Goal: Check status: Check status

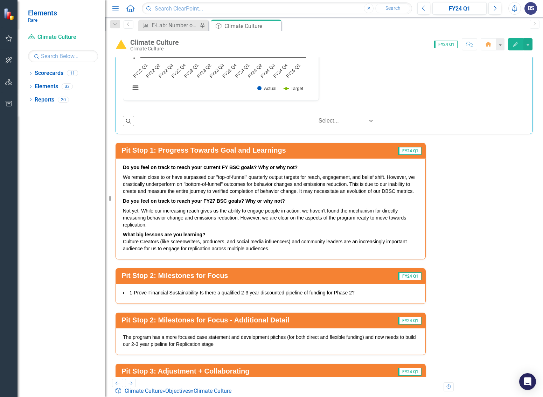
scroll to position [1357, 0]
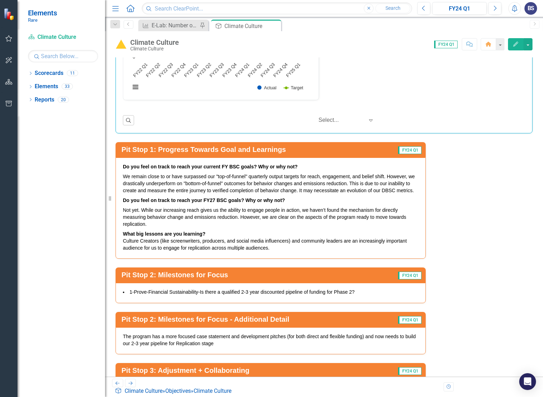
click at [400, 154] on span "FY24 Q1" at bounding box center [409, 150] width 23 height 8
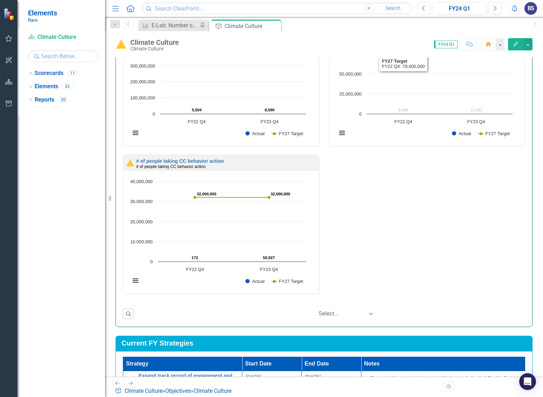
scroll to position [0, 0]
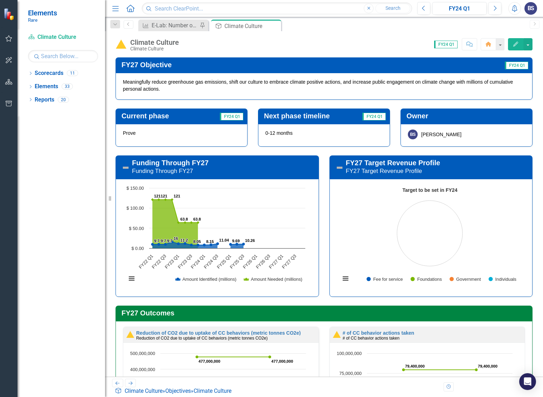
click at [438, 43] on span "FY24 Q1" at bounding box center [445, 45] width 23 height 8
click at [514, 67] on span "FY24 Q1" at bounding box center [516, 66] width 23 height 8
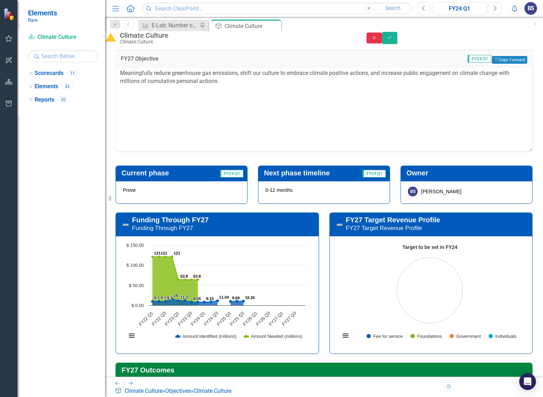
click at [378, 40] on icon "Close" at bounding box center [374, 37] width 6 height 5
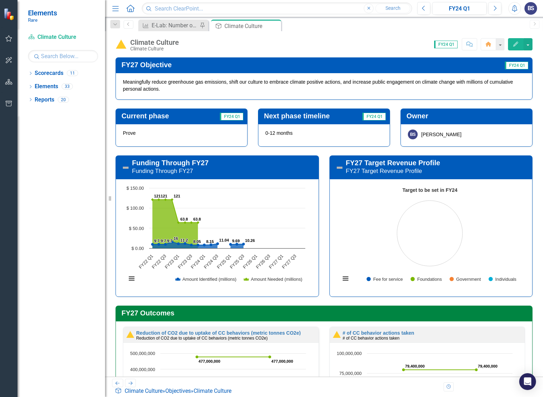
click at [150, 44] on div "Climate Culture" at bounding box center [154, 43] width 49 height 8
click at [116, 22] on icon "Dropdown" at bounding box center [115, 24] width 6 height 5
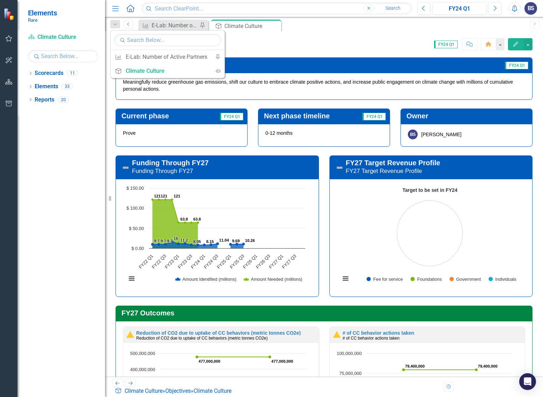
click at [127, 25] on icon "Previous" at bounding box center [129, 24] width 6 height 4
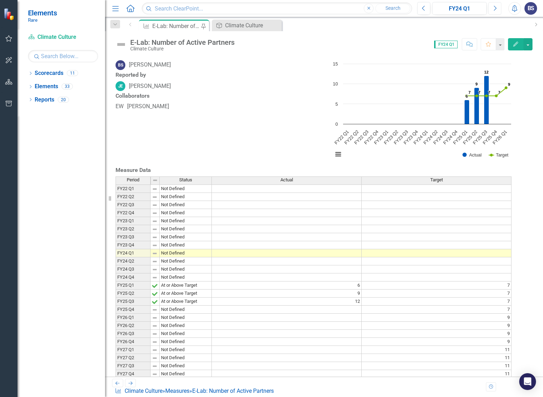
click at [495, 8] on icon "Next" at bounding box center [495, 8] width 4 height 6
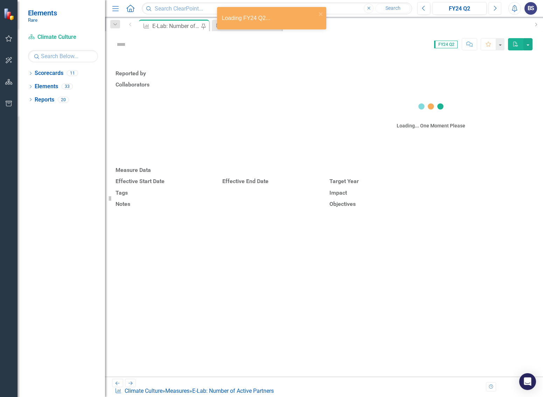
click at [495, 8] on icon "Next" at bounding box center [495, 8] width 4 height 6
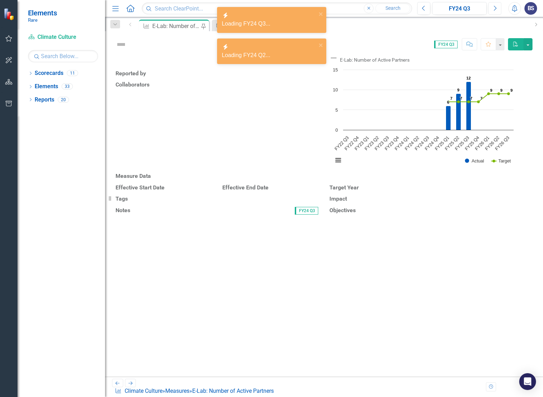
click at [495, 8] on icon "Next" at bounding box center [495, 8] width 4 height 6
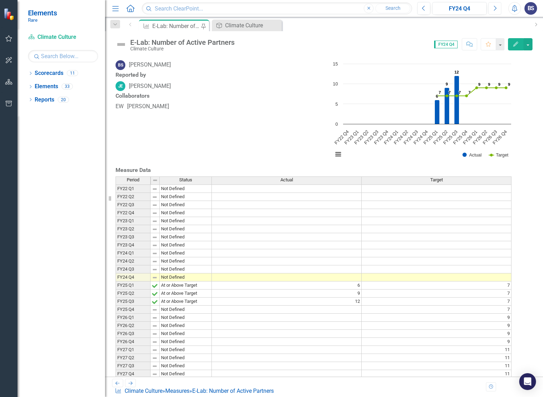
click at [495, 8] on icon "Next" at bounding box center [495, 8] width 4 height 6
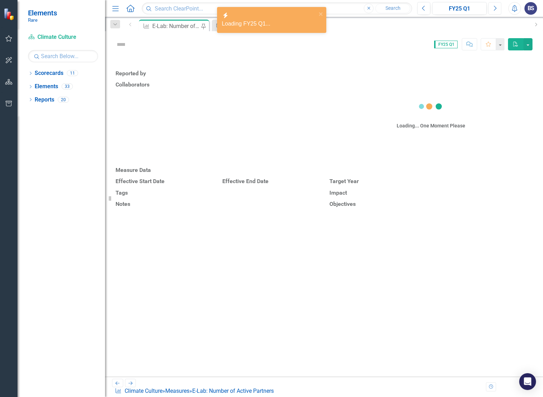
click at [495, 8] on icon "Next" at bounding box center [495, 8] width 4 height 6
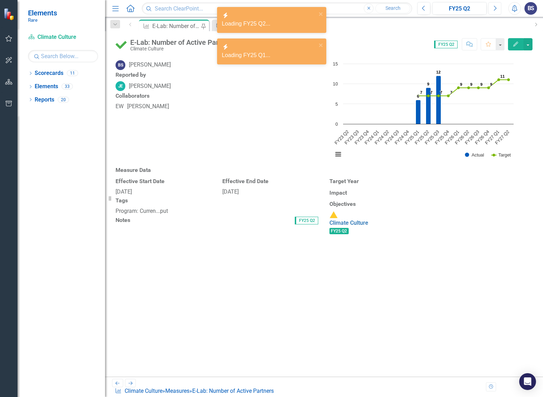
click at [495, 8] on icon "Next" at bounding box center [495, 8] width 4 height 6
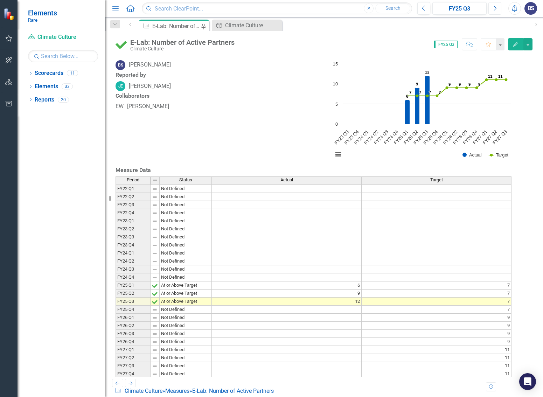
scroll to position [201, 0]
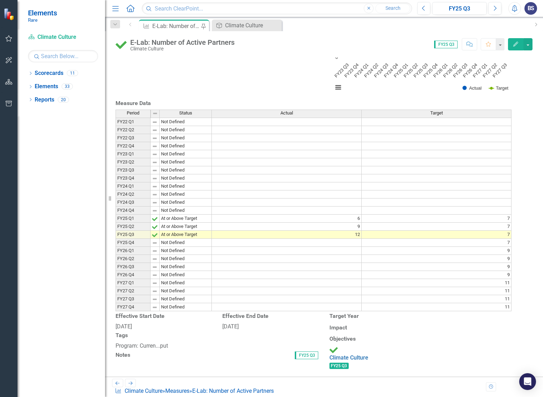
click at [130, 285] on icon "Next" at bounding box center [130, 383] width 6 height 5
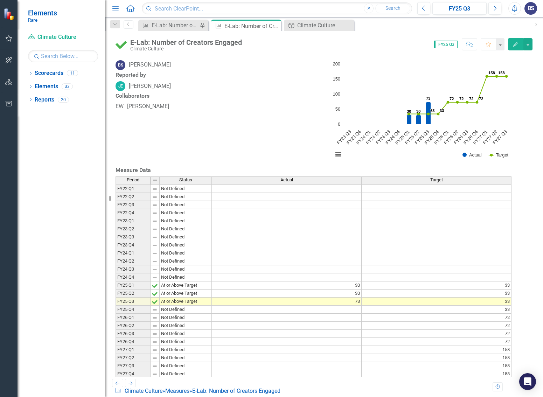
click at [130, 285] on icon "Next" at bounding box center [130, 383] width 6 height 5
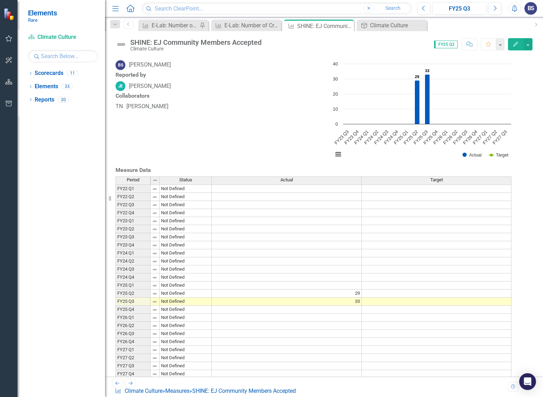
click at [131, 285] on icon at bounding box center [131, 383] width 4 height 4
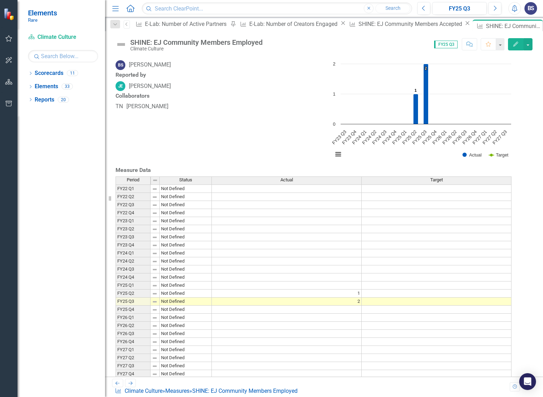
click at [117, 285] on icon "Previous" at bounding box center [118, 383] width 6 height 5
click at [117, 285] on icon at bounding box center [118, 383] width 4 height 4
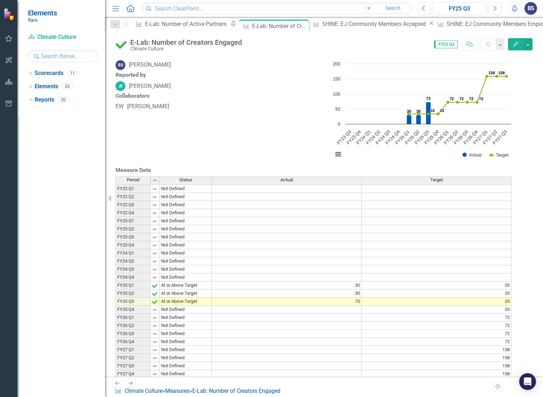
click at [117, 285] on icon at bounding box center [118, 383] width 4 height 4
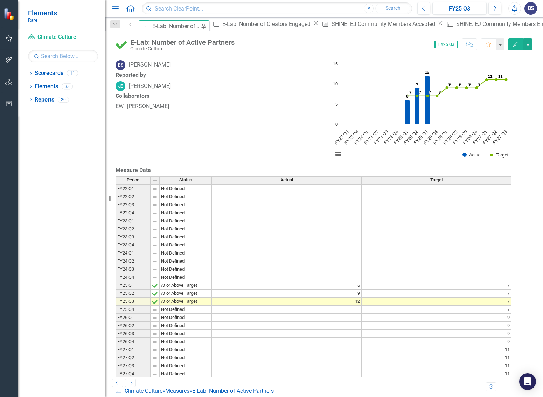
click at [117, 285] on icon at bounding box center [118, 383] width 4 height 4
